Goal: Information Seeking & Learning: Compare options

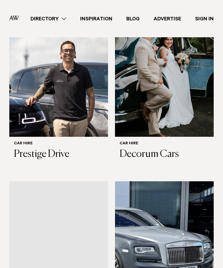
scroll to position [185, 0]
click at [140, 148] on h3 "Decorum Cars" at bounding box center [164, 154] width 89 height 12
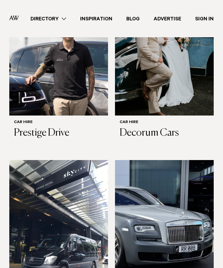
scroll to position [207, 0]
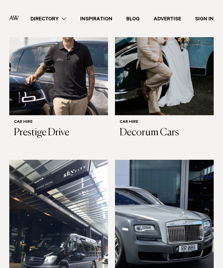
click at [41, 127] on h3 "Prestige Drive" at bounding box center [58, 133] width 89 height 12
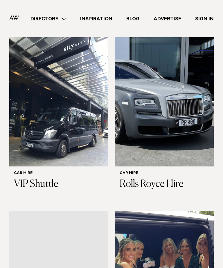
scroll to position [335, 0]
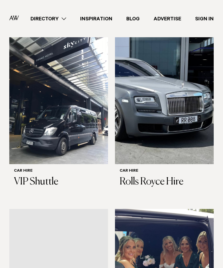
click at [144, 176] on h3 "Rolls Royce Hire" at bounding box center [164, 182] width 89 height 12
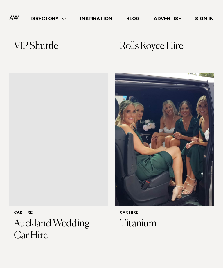
scroll to position [475, 0]
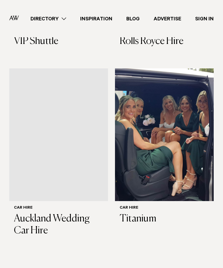
click at [28, 219] on h3 "Auckland Wedding Car Hire" at bounding box center [58, 225] width 89 height 24
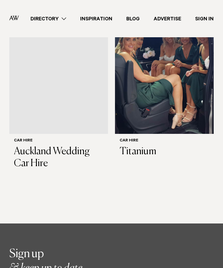
scroll to position [530, 0]
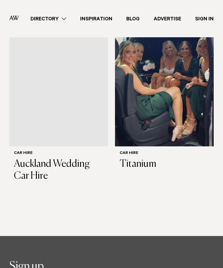
click at [132, 127] on img at bounding box center [164, 80] width 99 height 132
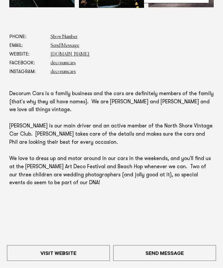
scroll to position [231, 0]
click at [59, 56] on link "[DOMAIN_NAME]" at bounding box center [70, 54] width 39 height 5
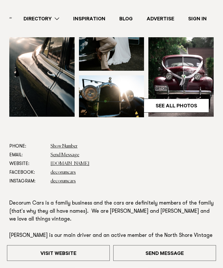
scroll to position [0, 0]
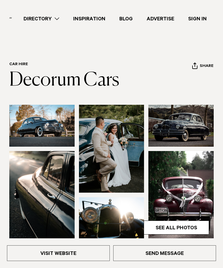
click at [33, 255] on link "Visit Website" at bounding box center [58, 253] width 103 height 16
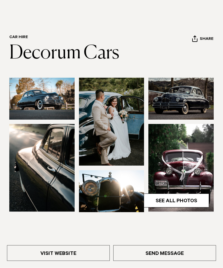
click at [193, 198] on link "See All Photos" at bounding box center [176, 200] width 65 height 14
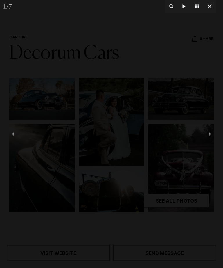
scroll to position [27, 0]
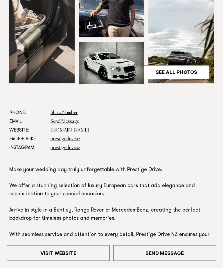
scroll to position [155, 0]
click at [66, 130] on link "[DOMAIN_NAME]" at bounding box center [70, 130] width 39 height 5
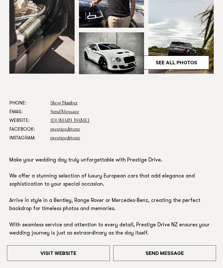
click at [39, 34] on img at bounding box center [41, 29] width 65 height 87
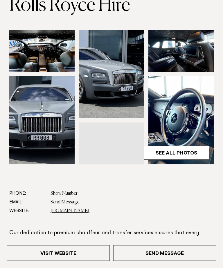
scroll to position [75, 0]
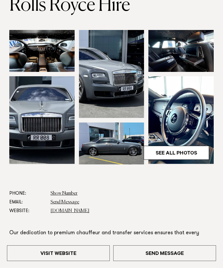
click at [57, 209] on link "[DOMAIN_NAME]" at bounding box center [70, 210] width 39 height 5
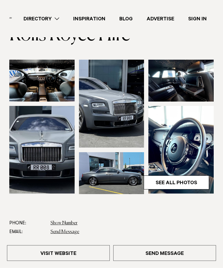
scroll to position [43, 0]
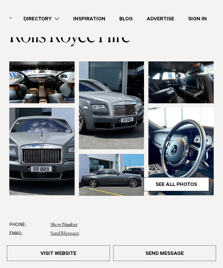
click at [34, 86] on img at bounding box center [41, 82] width 65 height 42
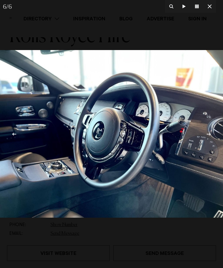
click at [212, 8] on icon at bounding box center [209, 6] width 7 height 7
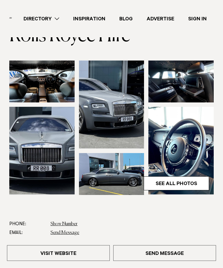
scroll to position [35, 0]
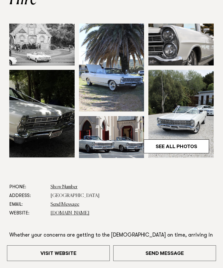
scroll to position [108, 0]
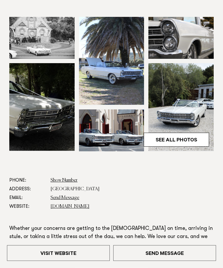
click at [64, 208] on link "aucklandweddingcarhire.co.nz" at bounding box center [70, 206] width 39 height 5
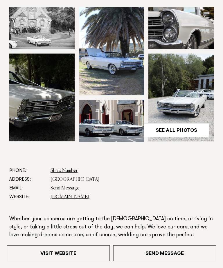
click at [26, 35] on img at bounding box center [41, 28] width 65 height 42
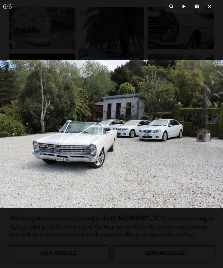
click at [210, 7] on icon at bounding box center [210, 6] width 4 height 4
